Goal: Information Seeking & Learning: Understand process/instructions

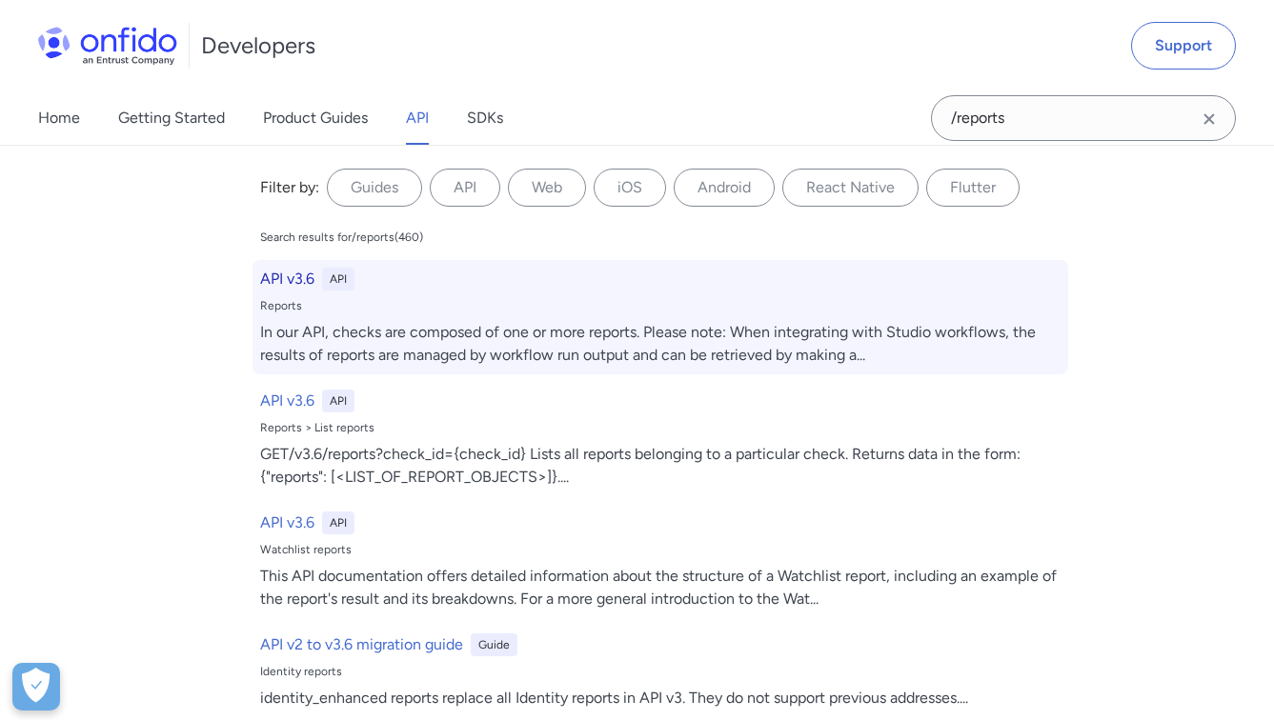
click at [272, 276] on h6 "API v3.6" at bounding box center [287, 279] width 54 height 23
click at [287, 277] on h6 "API v3.6" at bounding box center [287, 279] width 54 height 23
click at [463, 303] on div "Reports" at bounding box center [660, 305] width 800 height 15
click at [307, 268] on div "API v3.6 API" at bounding box center [660, 279] width 800 height 23
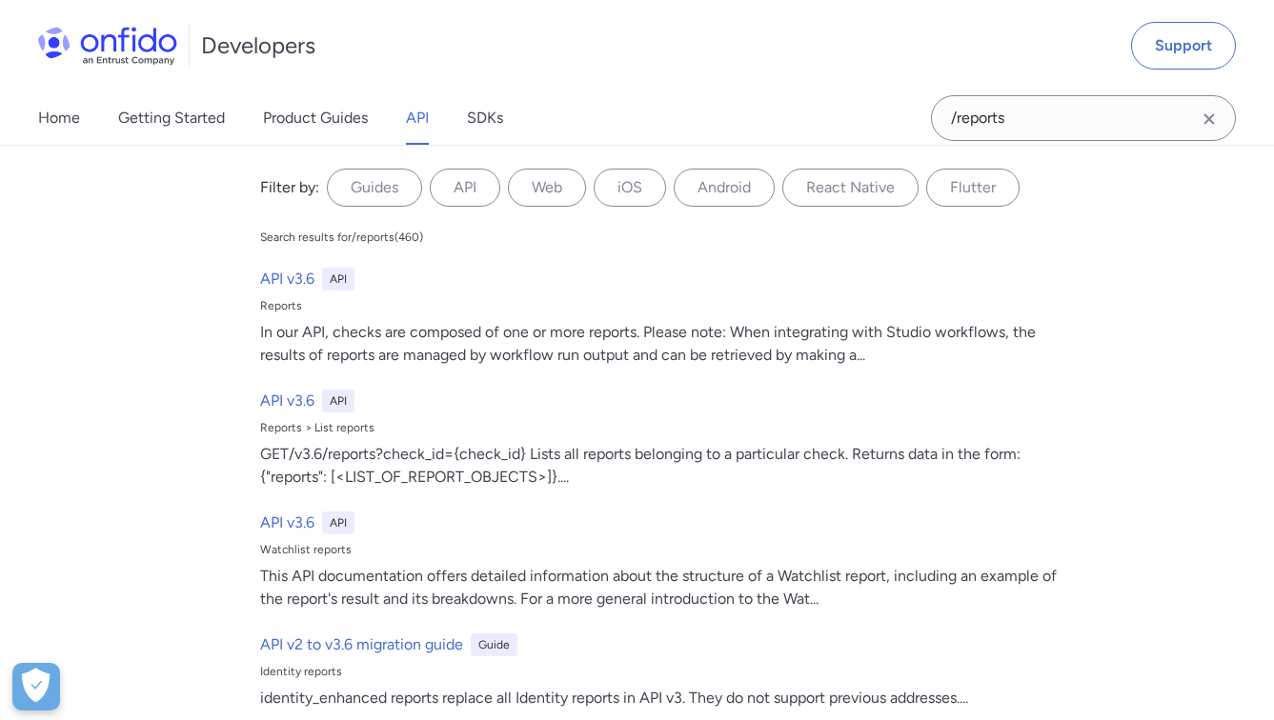
click at [413, 116] on link "API" at bounding box center [417, 117] width 23 height 53
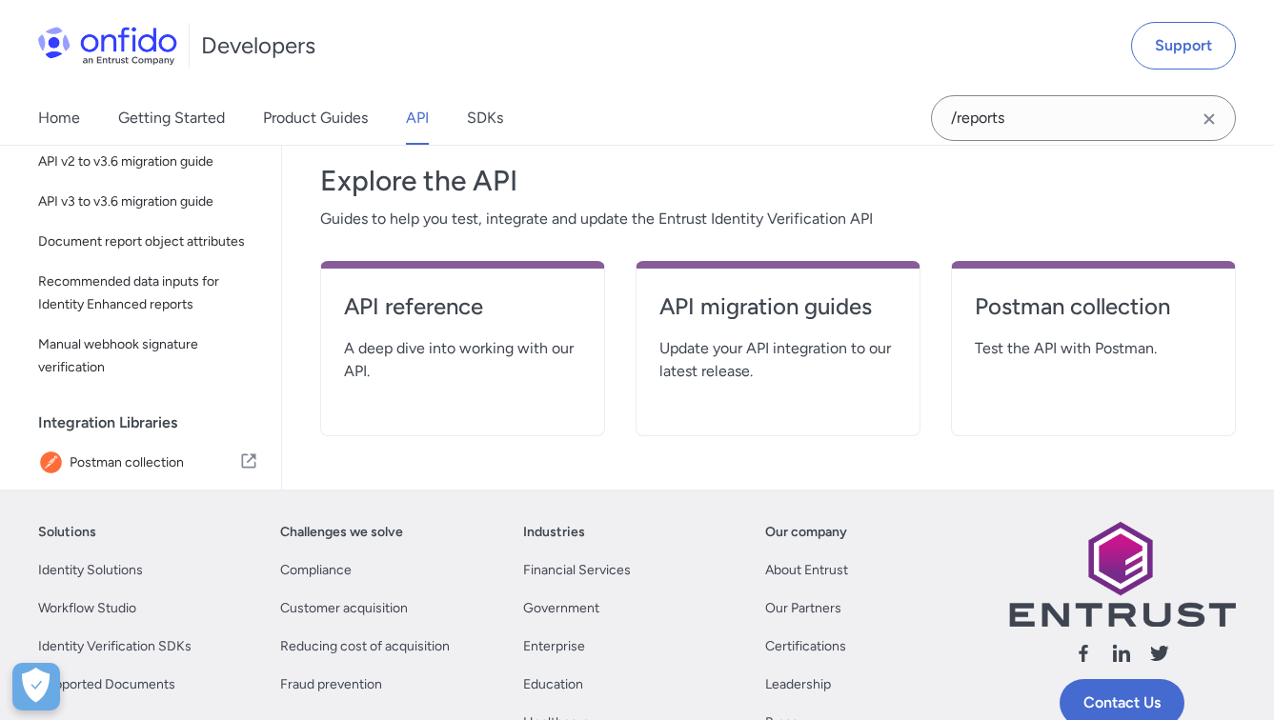
scroll to position [335, 0]
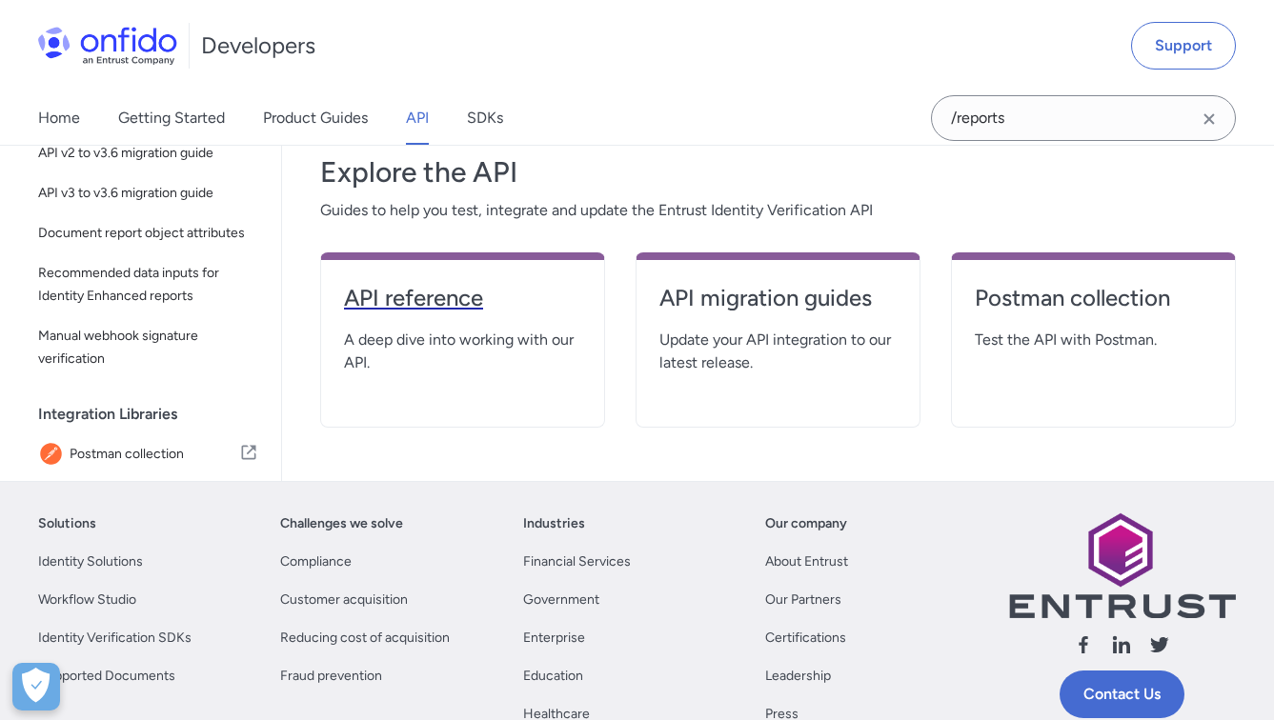
click at [504, 296] on h4 "API reference" at bounding box center [462, 298] width 237 height 30
select select "http"
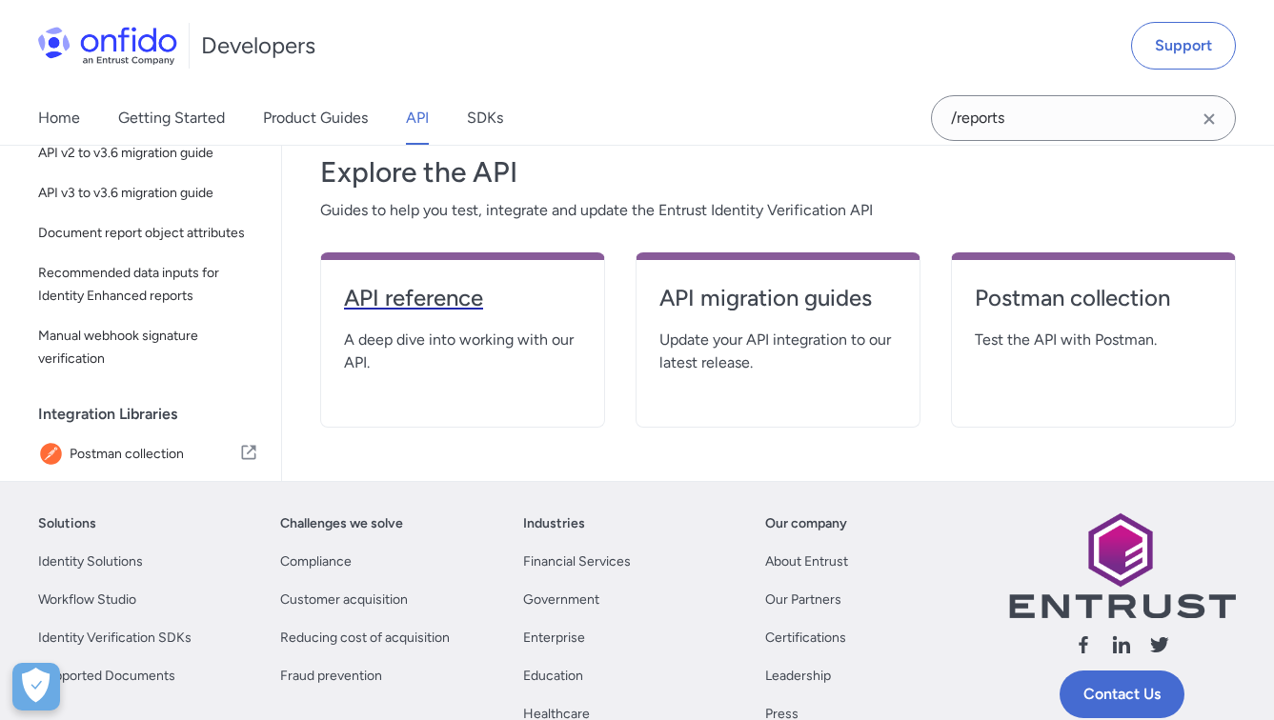
select select "http"
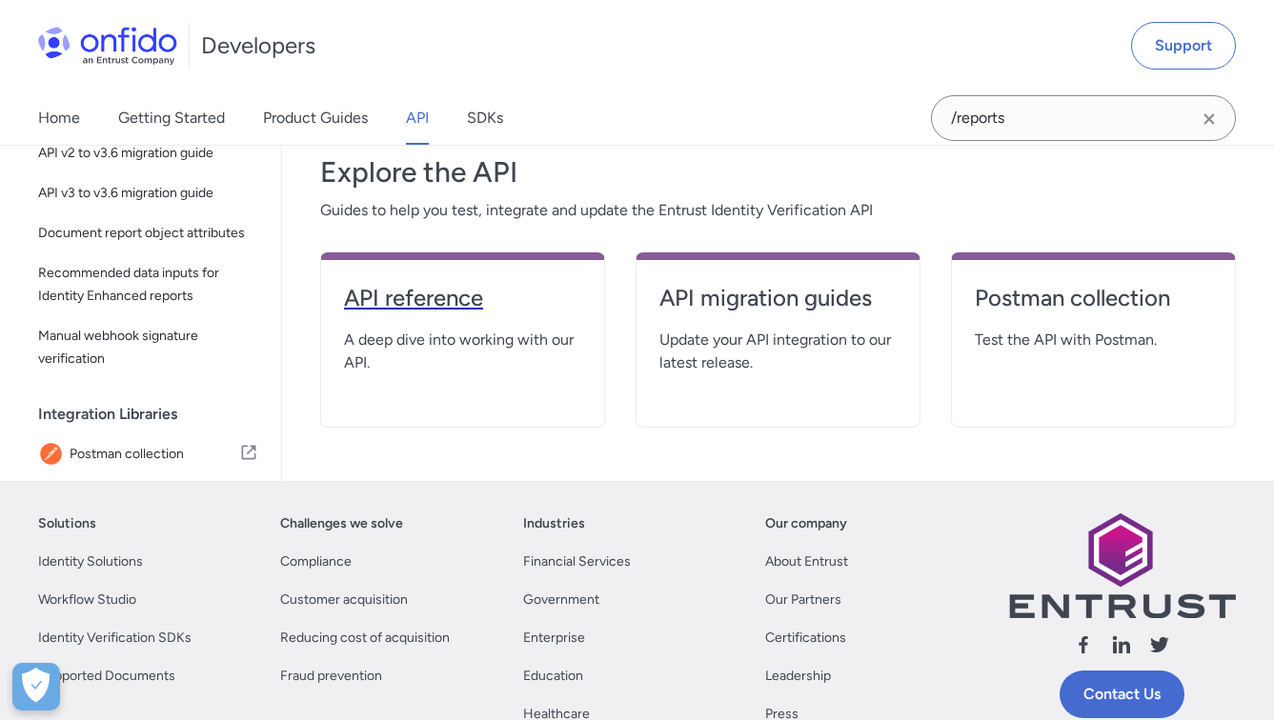
select select "http"
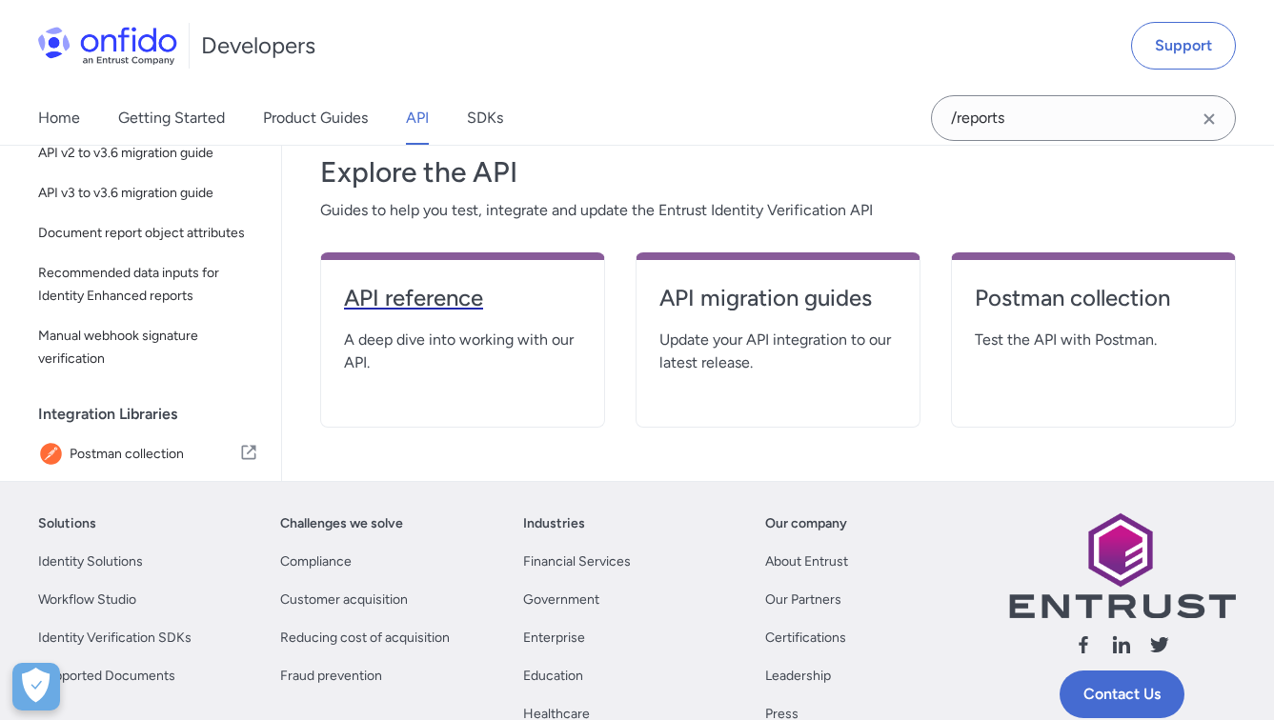
select select "http"
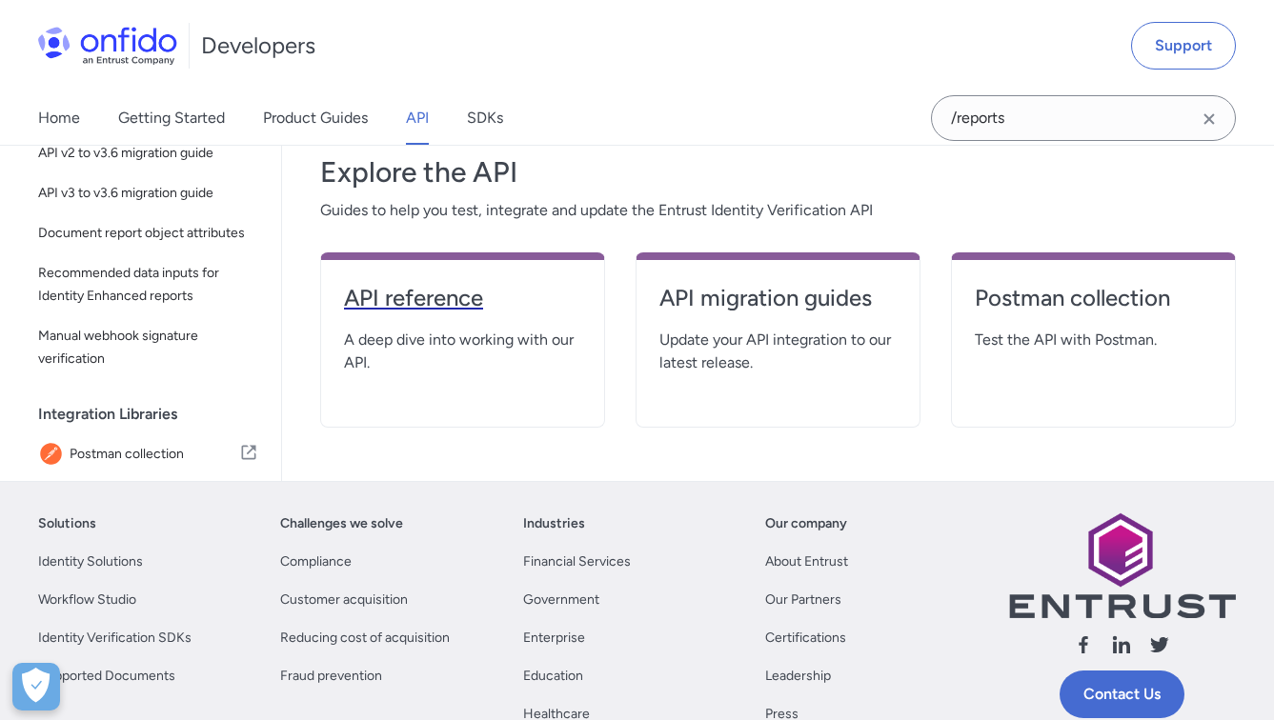
select select "http"
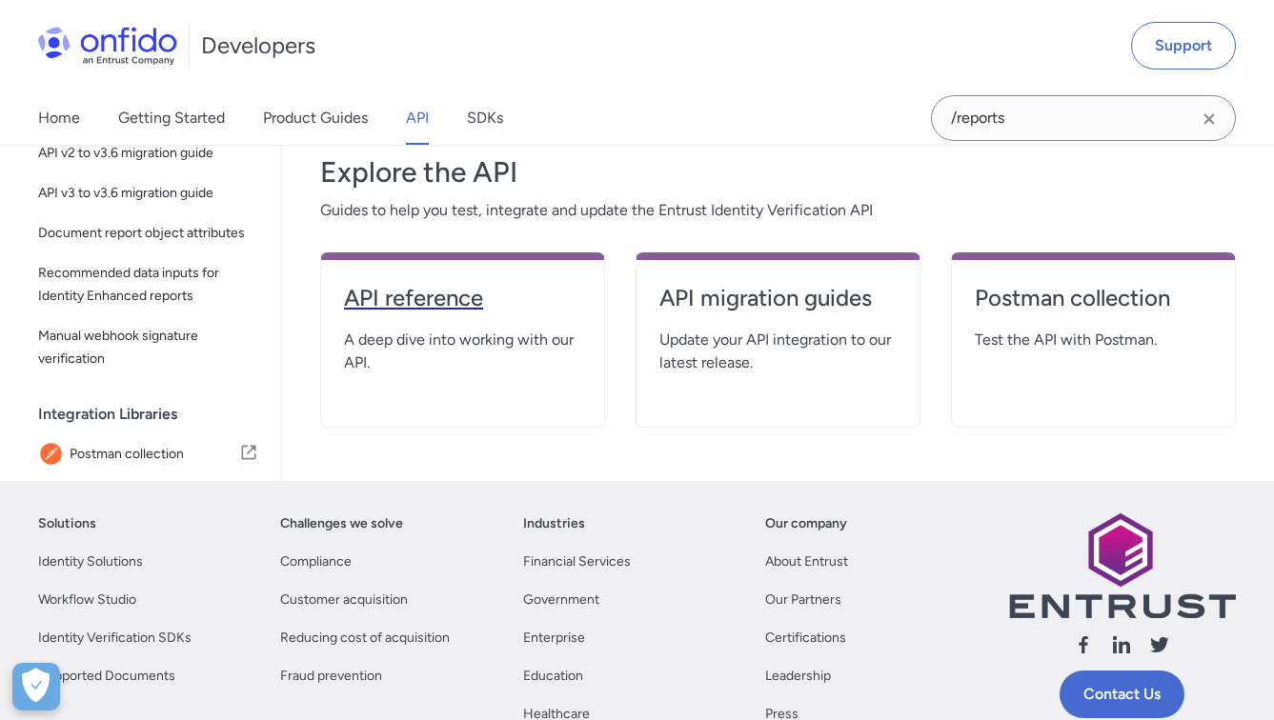
select select "http"
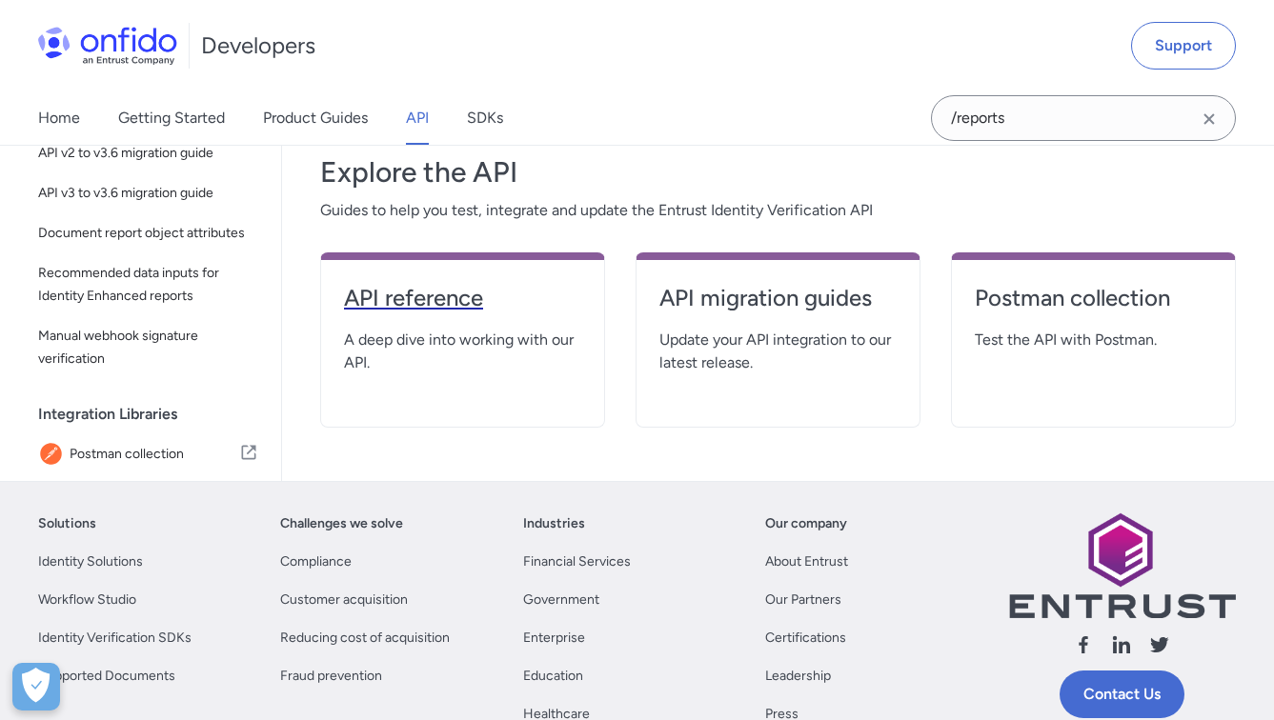
select select "http"
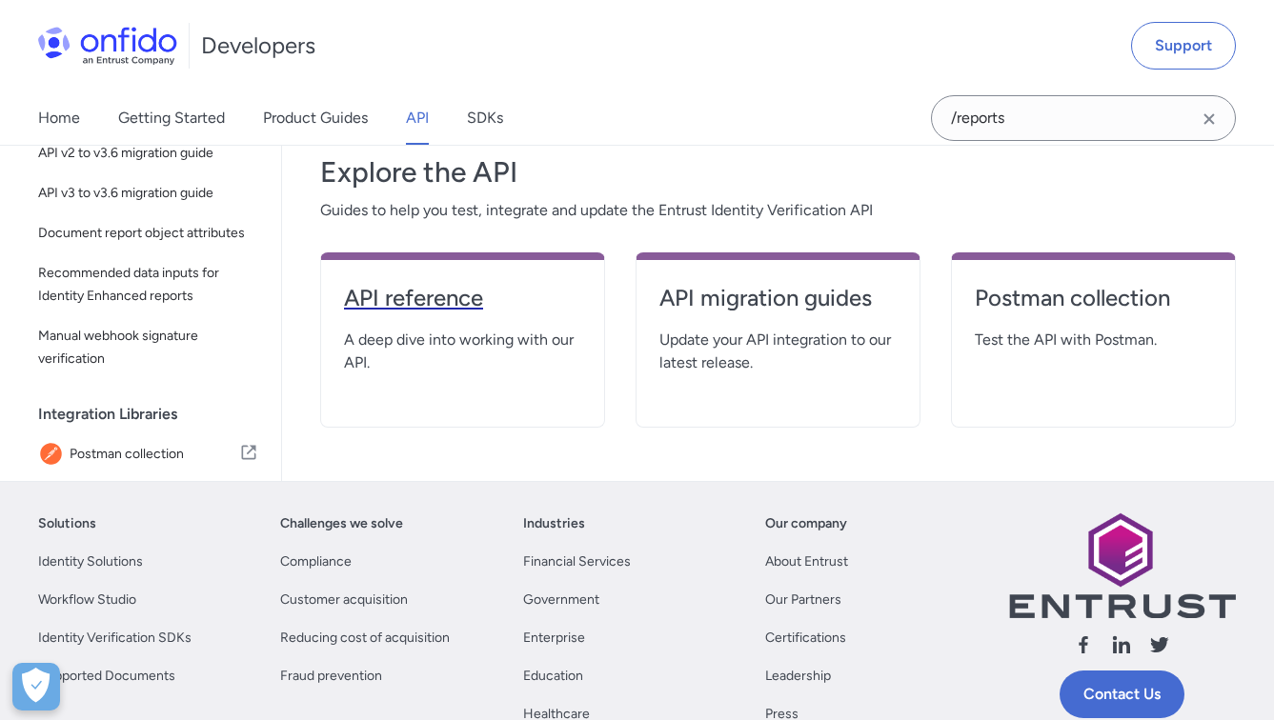
select select "http"
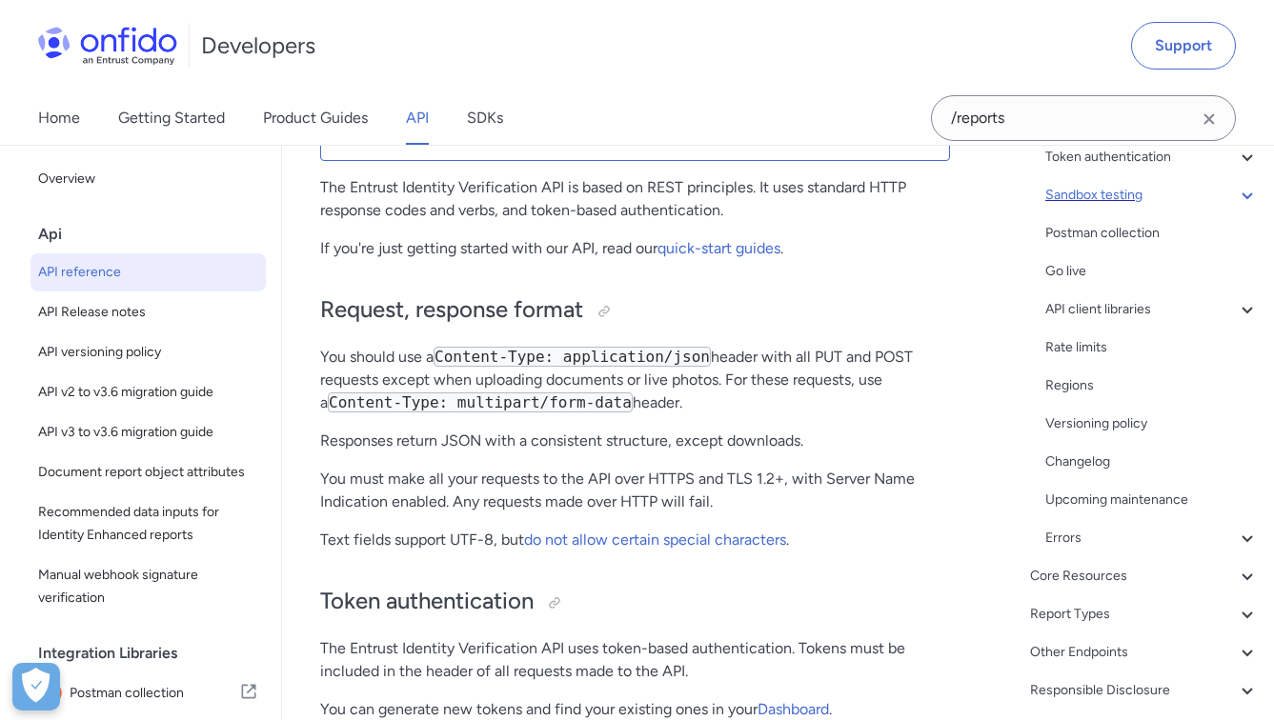
scroll to position [297, 0]
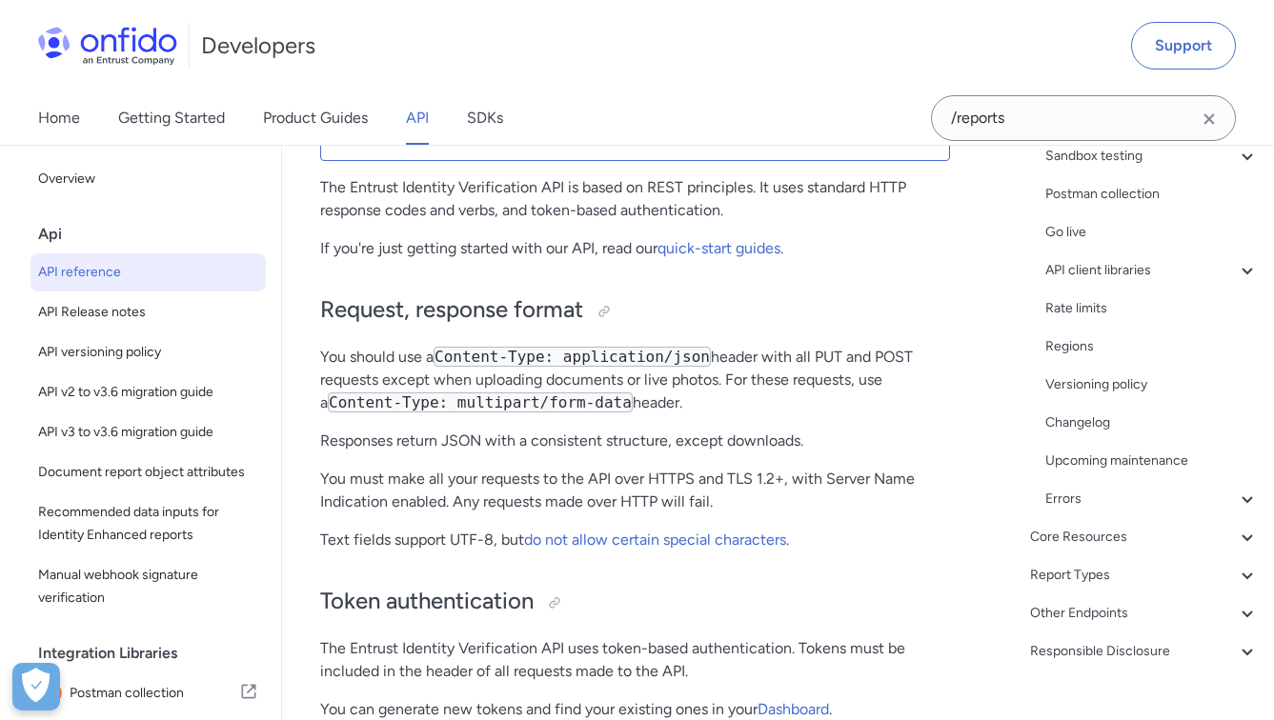
click at [1078, 541] on div "Core Resources" at bounding box center [1144, 537] width 229 height 23
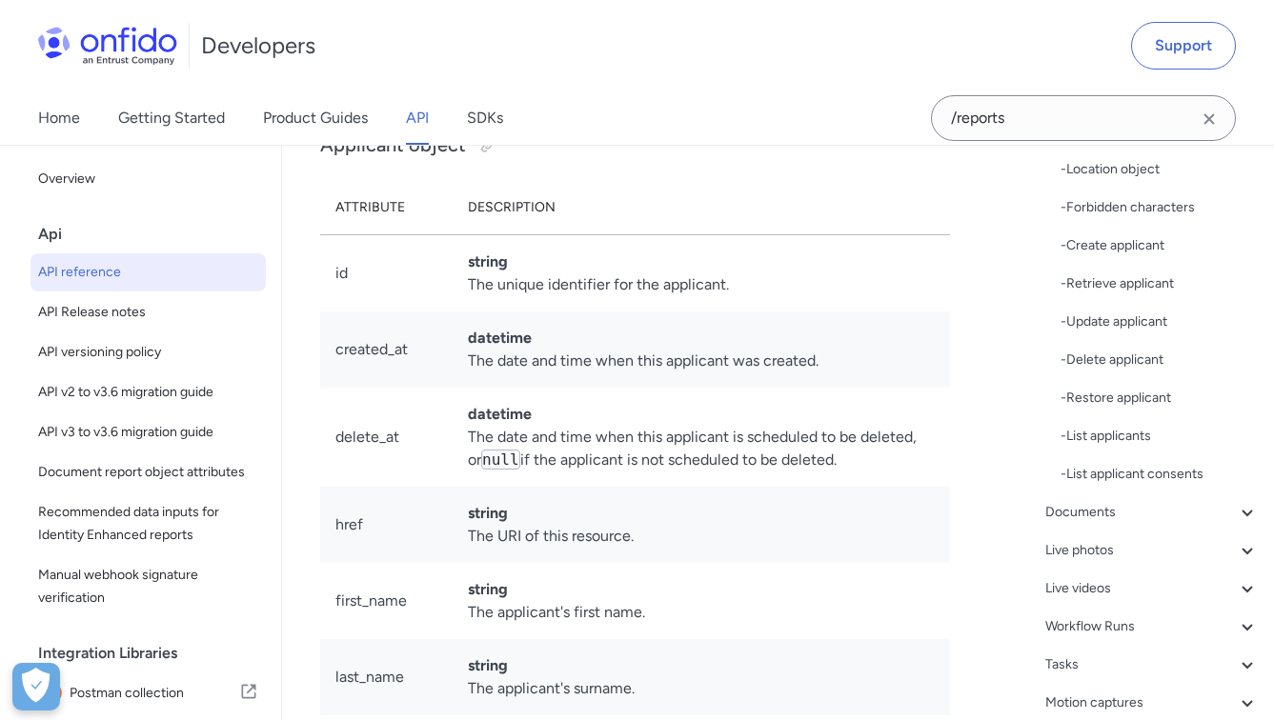
scroll to position [428, 0]
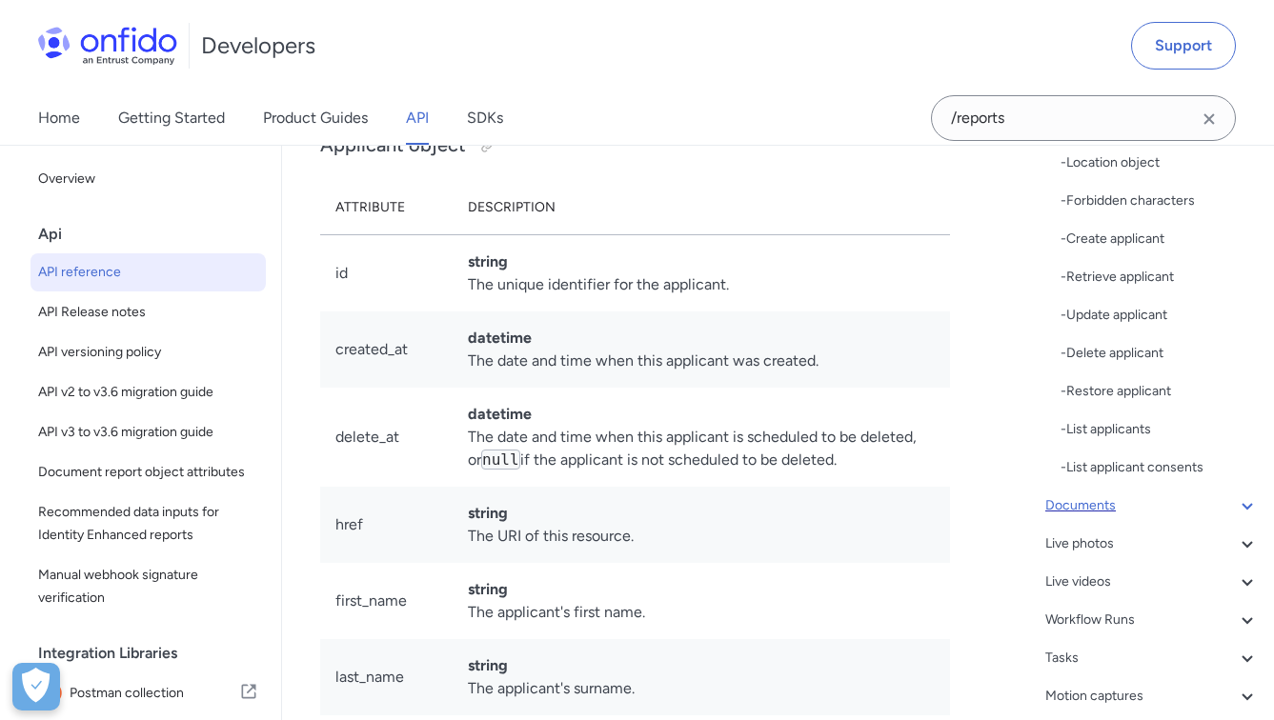
click at [1101, 505] on div "Documents" at bounding box center [1151, 505] width 213 height 23
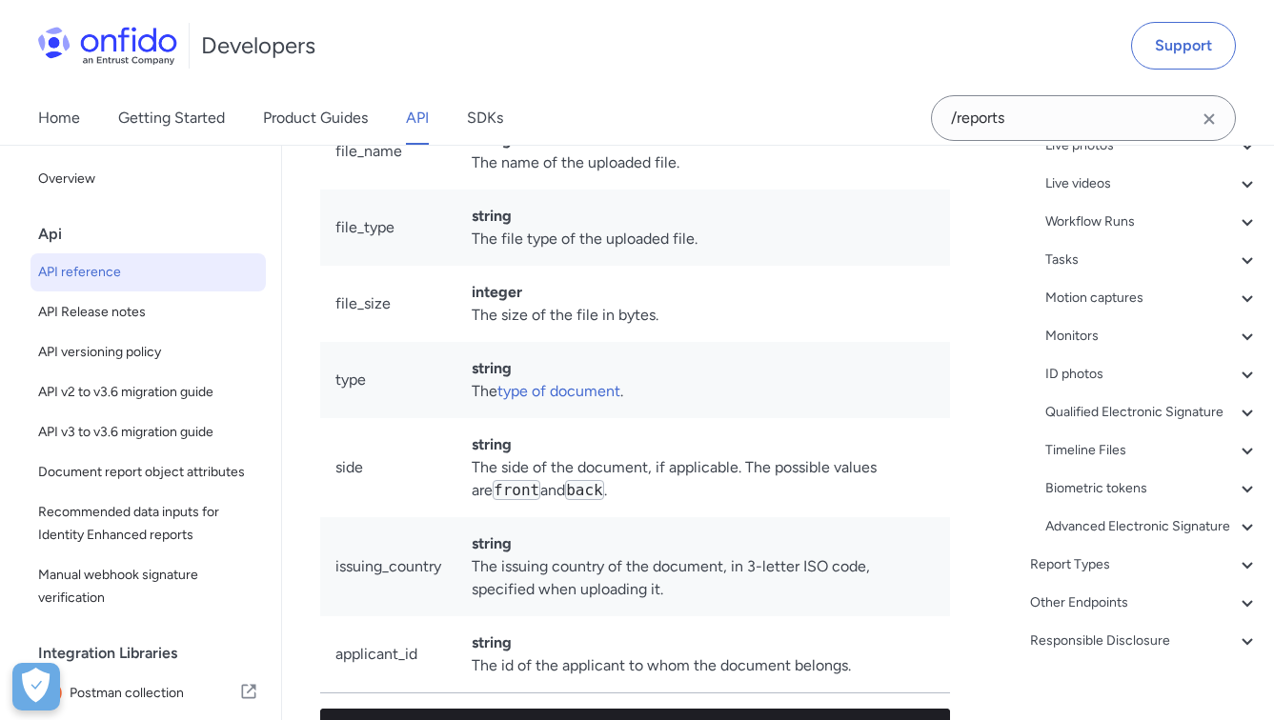
scroll to position [622, 0]
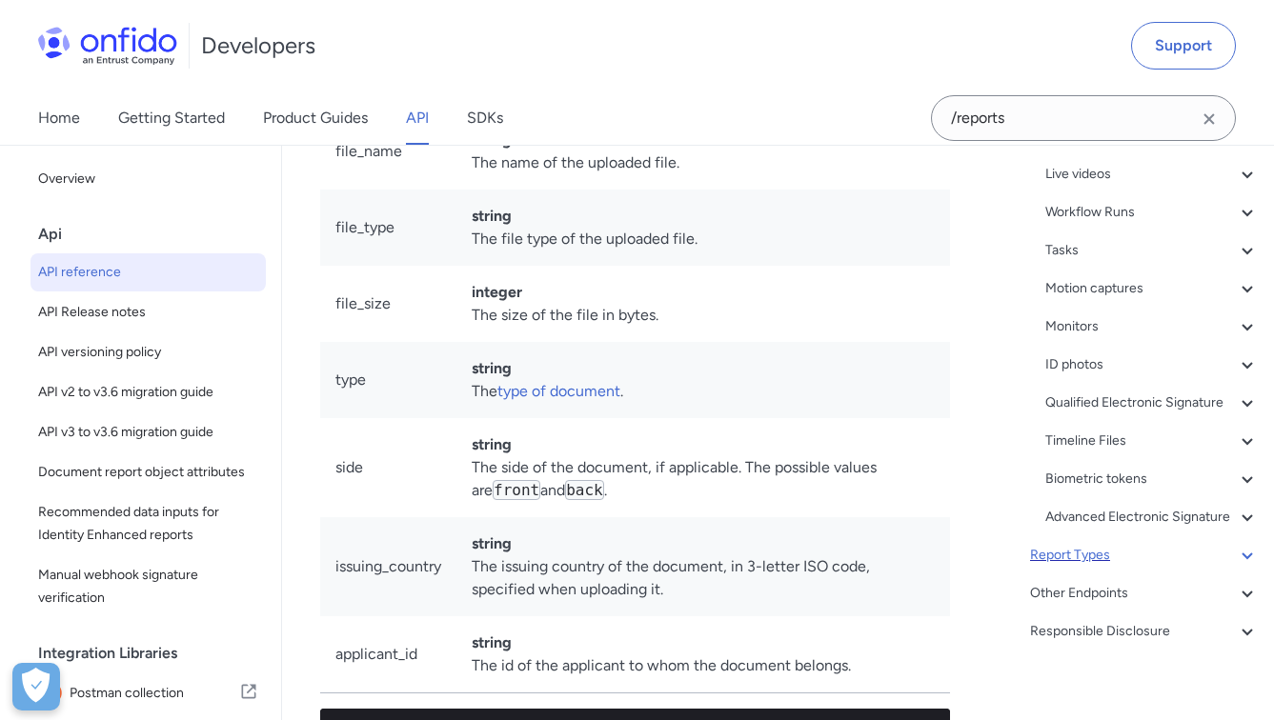
click at [1096, 567] on div "Report Types" at bounding box center [1144, 555] width 229 height 23
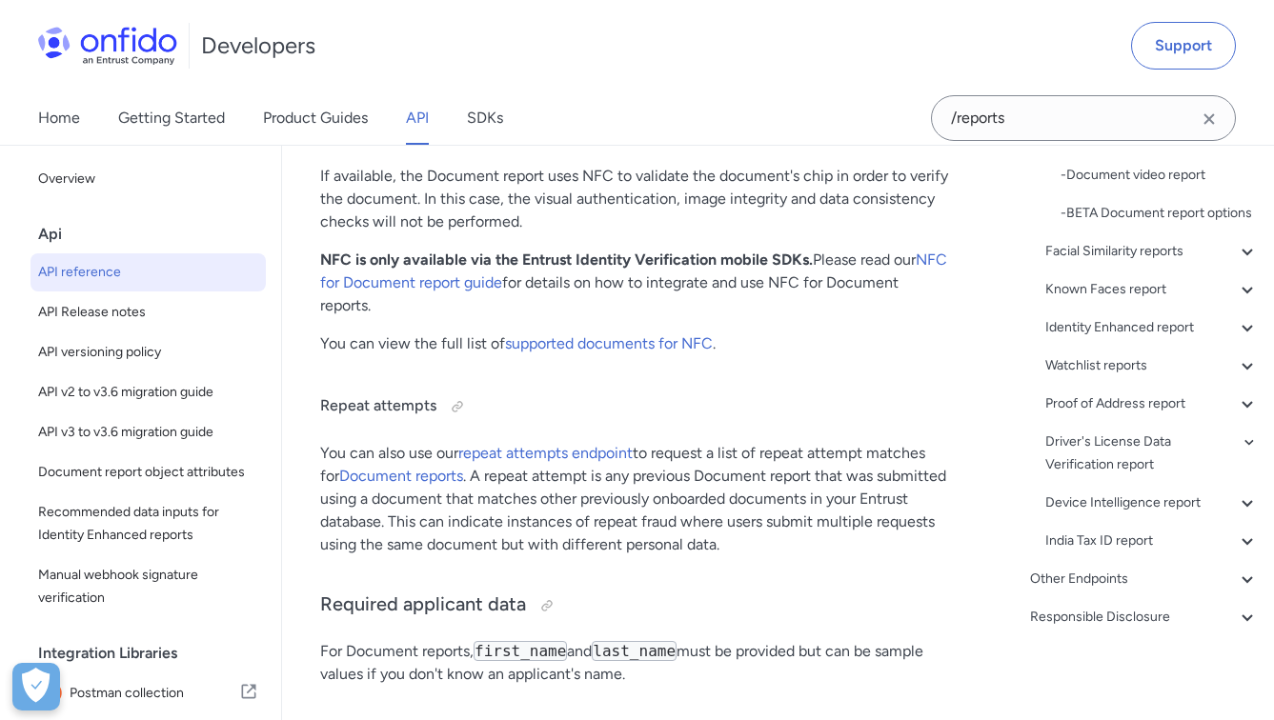
scroll to position [91168, 0]
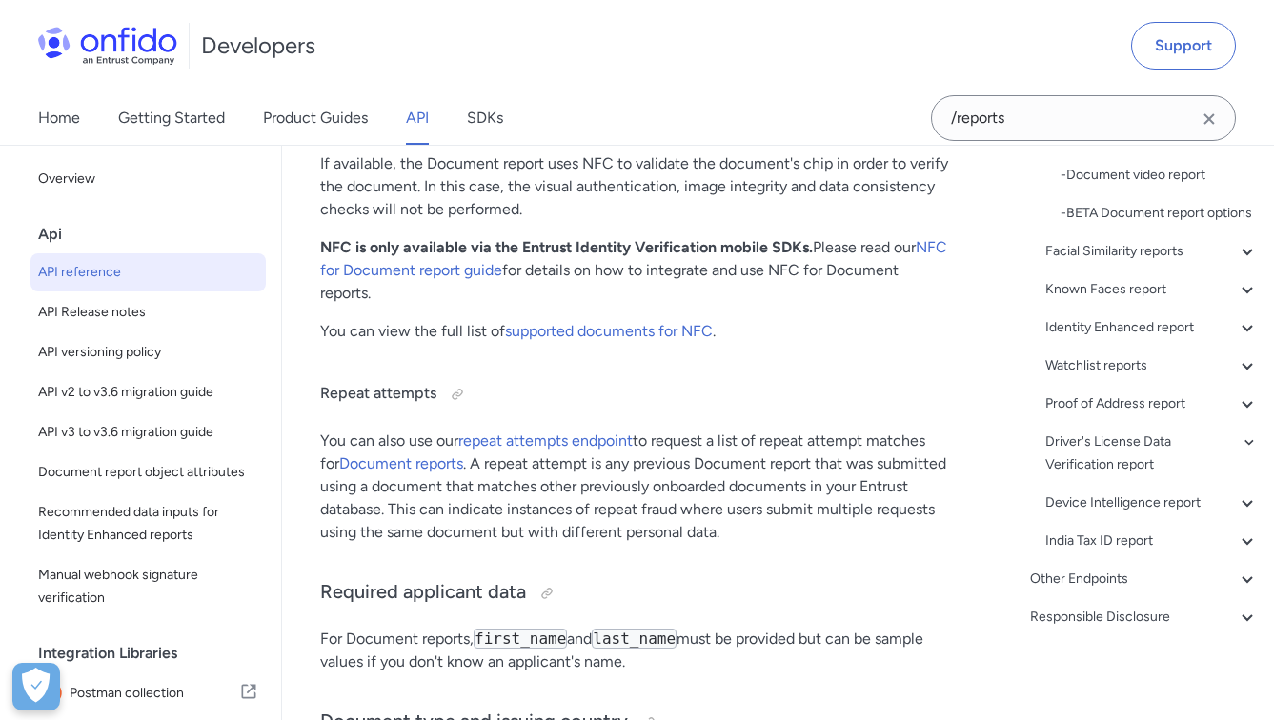
click at [75, 278] on span "API reference" at bounding box center [148, 272] width 220 height 23
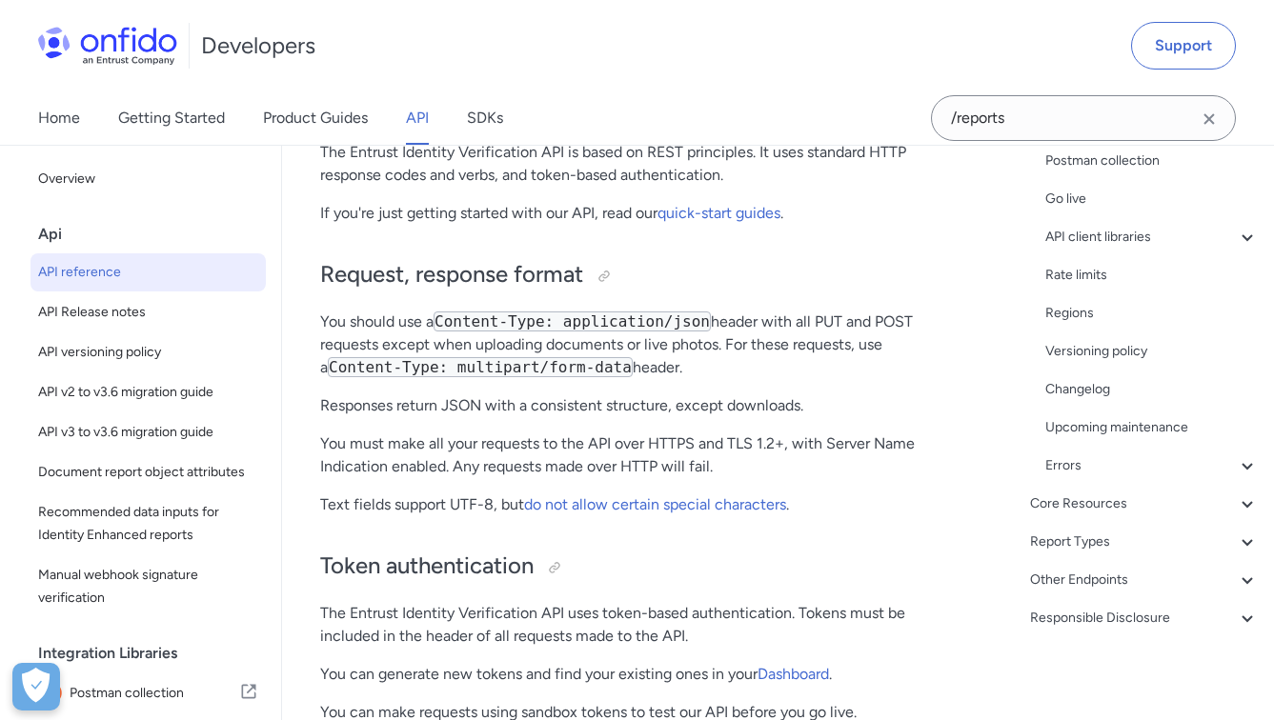
scroll to position [331, 0]
click at [1089, 512] on div "Core Resources" at bounding box center [1144, 503] width 229 height 23
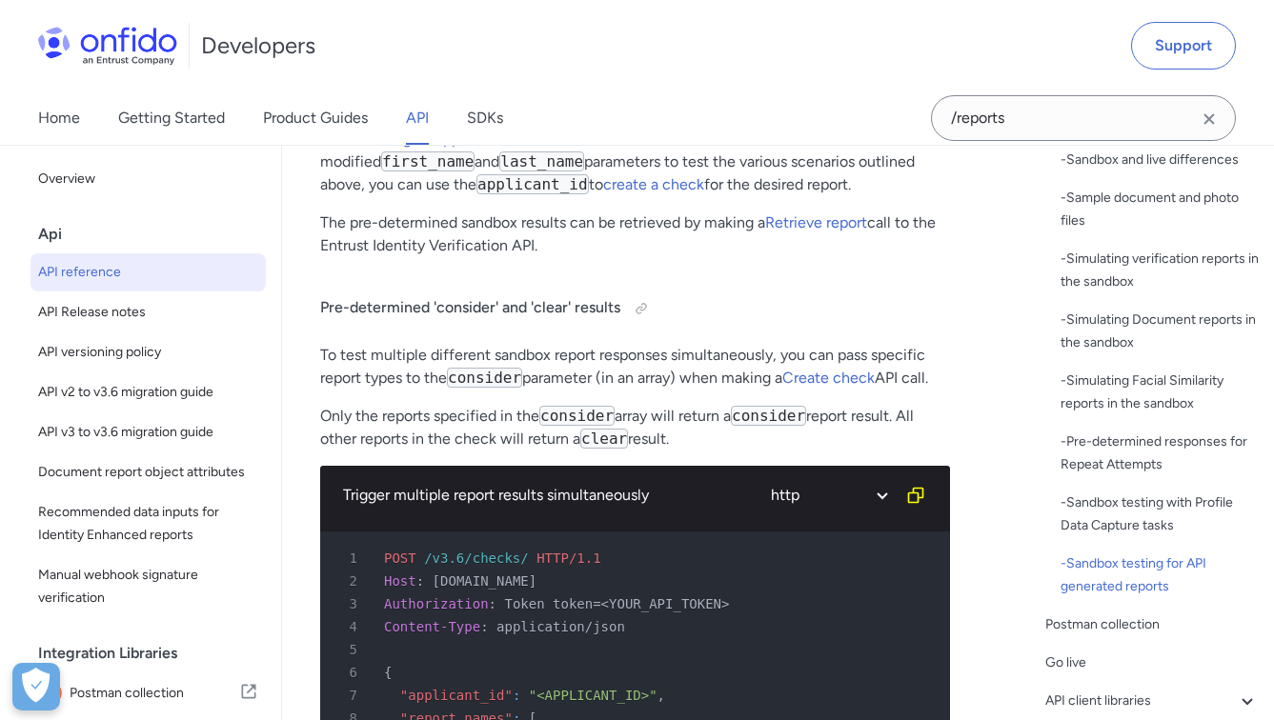
scroll to position [14567, 0]
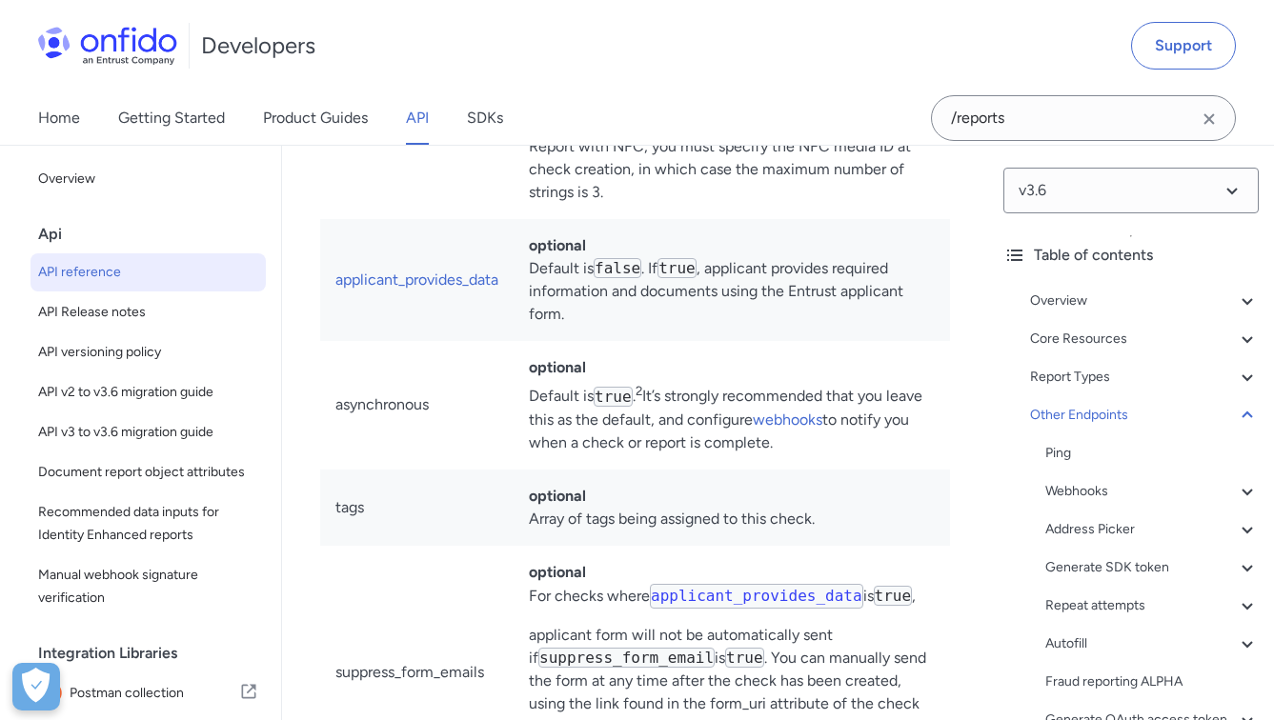
scroll to position [232305, 0]
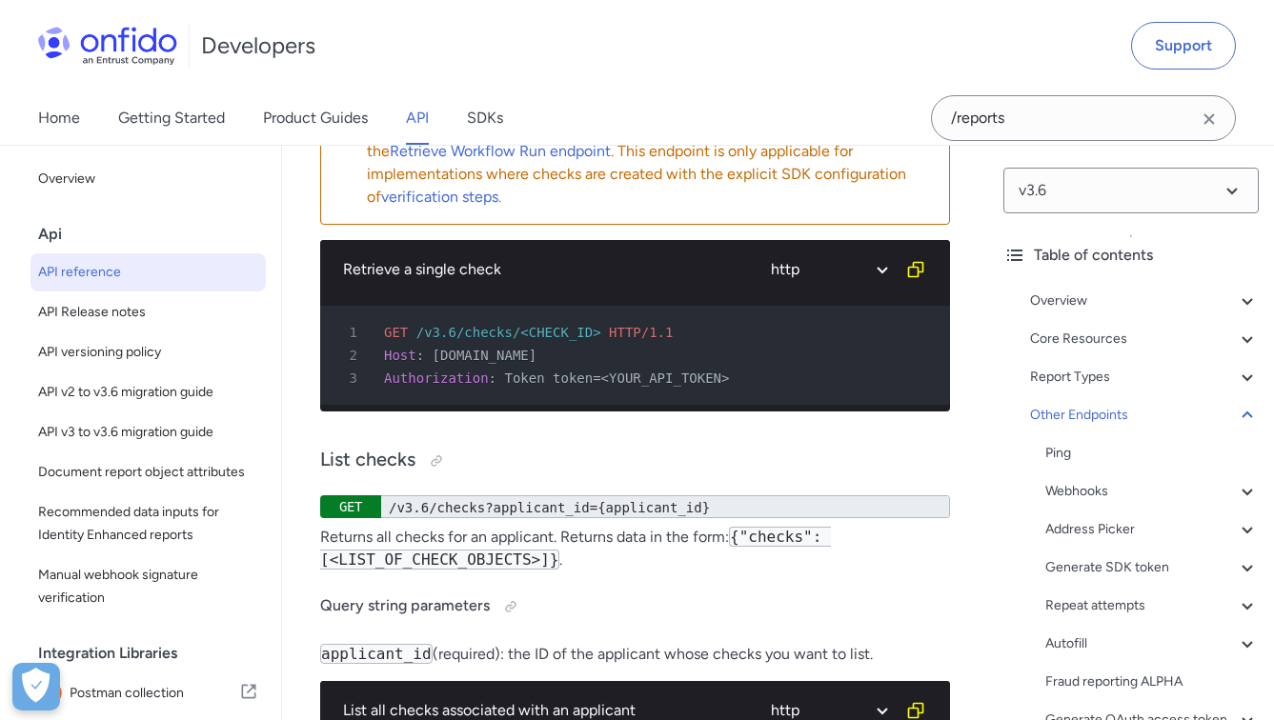
scroll to position [236379, 0]
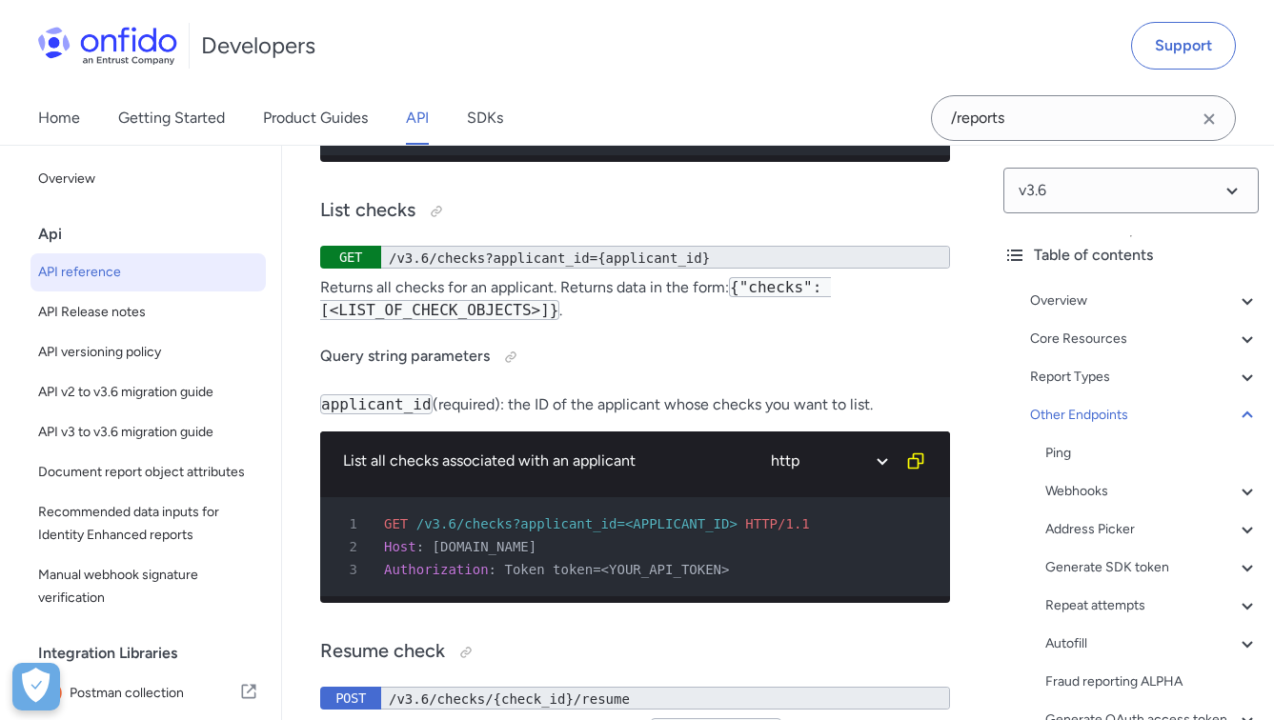
scroll to position [236953, 0]
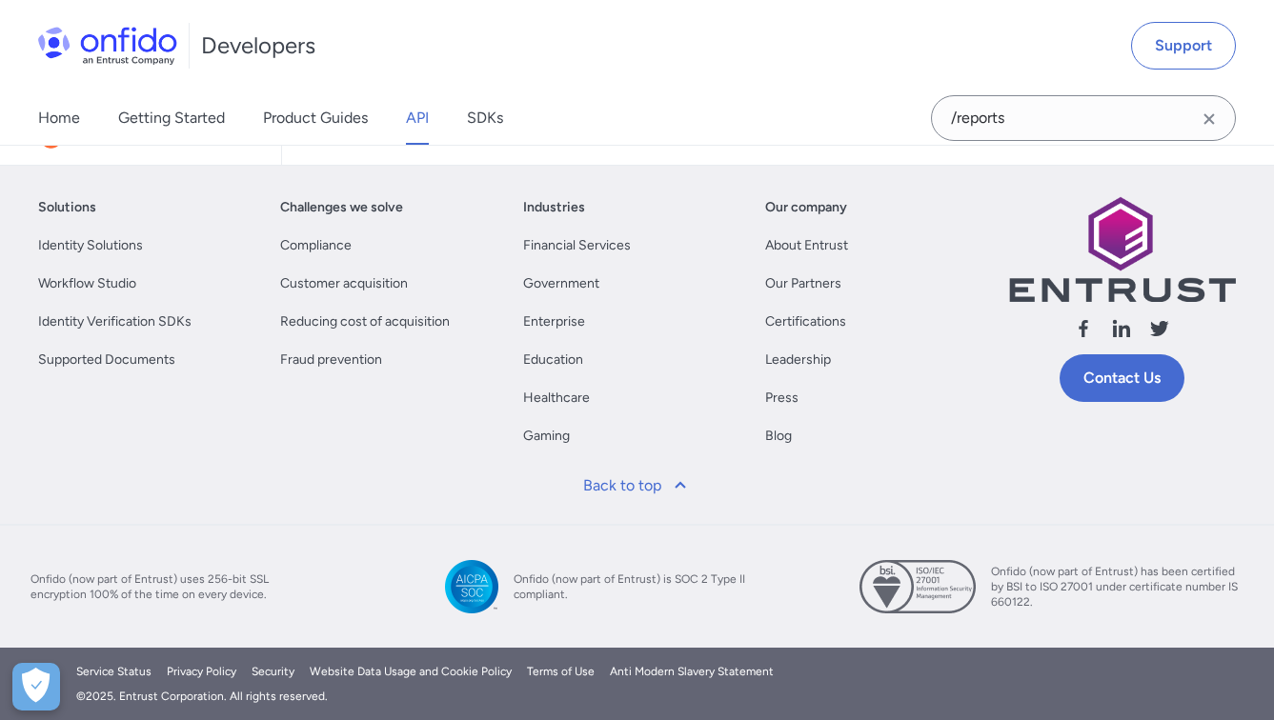
scroll to position [246590, 0]
